Goal: Task Accomplishment & Management: Manage account settings

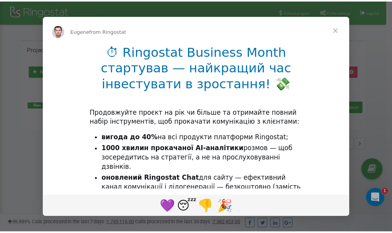
scroll to position [116, 0]
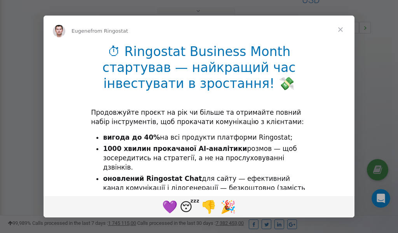
click at [342, 28] on span "Close" at bounding box center [340, 30] width 28 height 28
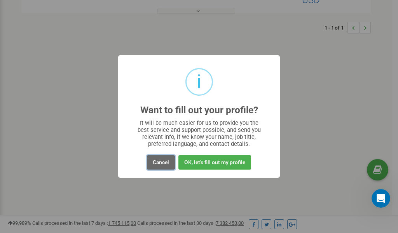
click at [161, 162] on button "Cancel" at bounding box center [161, 162] width 28 height 14
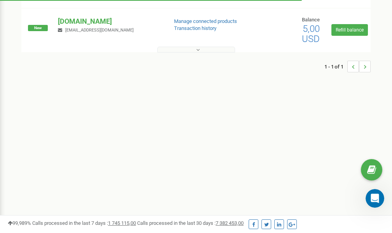
scroll to position [0, 0]
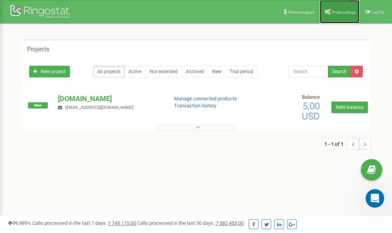
click at [347, 13] on span "Profile settings" at bounding box center [344, 12] width 24 height 4
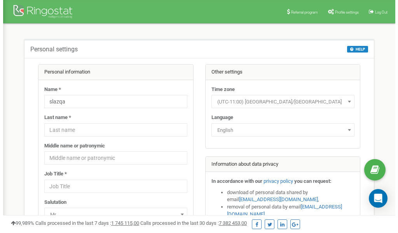
scroll to position [39, 0]
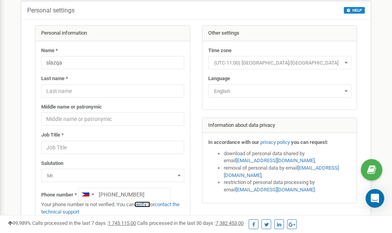
click at [146, 205] on link "verify it" at bounding box center [142, 204] width 16 height 6
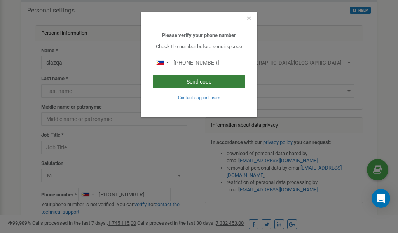
click at [201, 82] on button "Send code" at bounding box center [199, 81] width 92 height 13
